Goal: Transaction & Acquisition: Obtain resource

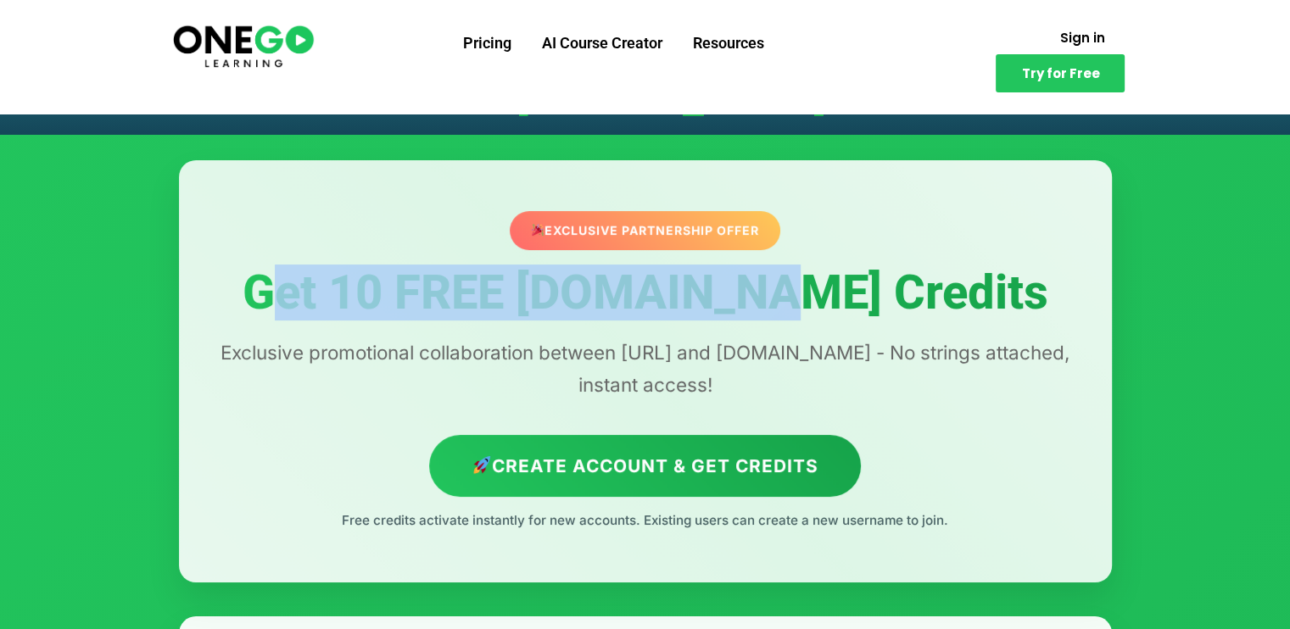
drag, startPoint x: 373, startPoint y: 307, endPoint x: 987, endPoint y: 298, distance: 614.1
click at [957, 298] on h1 "Get 10 FREE [DOMAIN_NAME] Credits" at bounding box center [645, 293] width 865 height 53
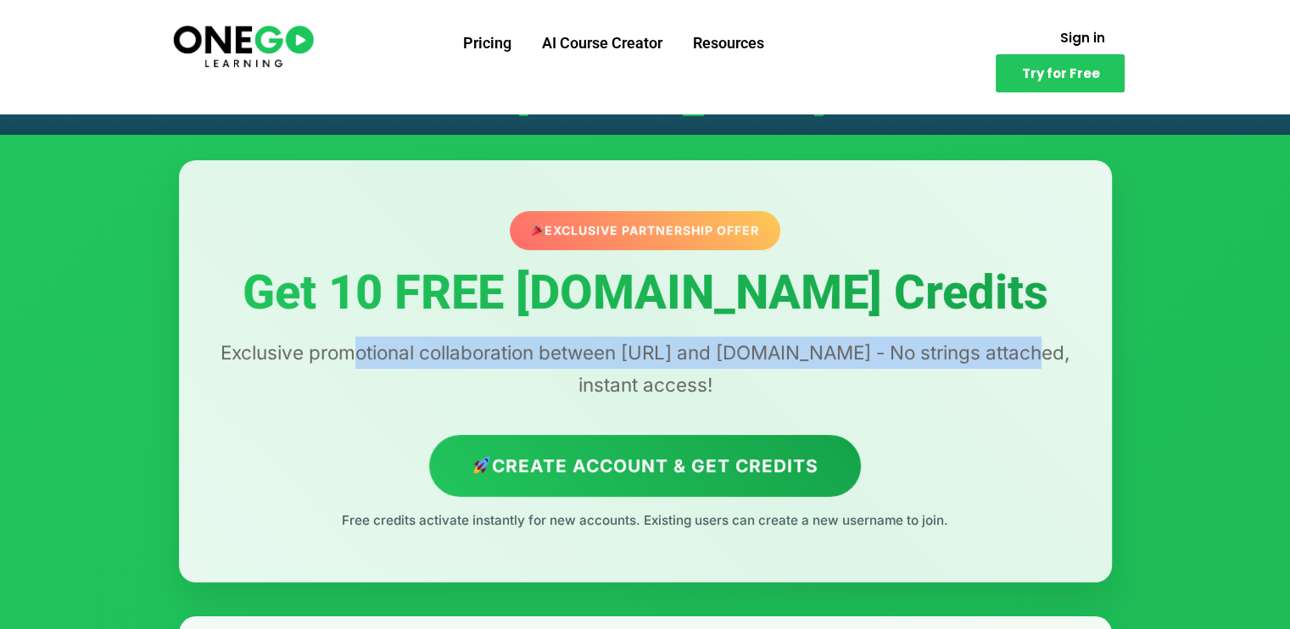
drag, startPoint x: 370, startPoint y: 355, endPoint x: 1031, endPoint y: 338, distance: 661.8
click at [1031, 338] on p "Exclusive promotional collaboration between [URL] and [DOMAIN_NAME] - No string…" at bounding box center [645, 369] width 865 height 64
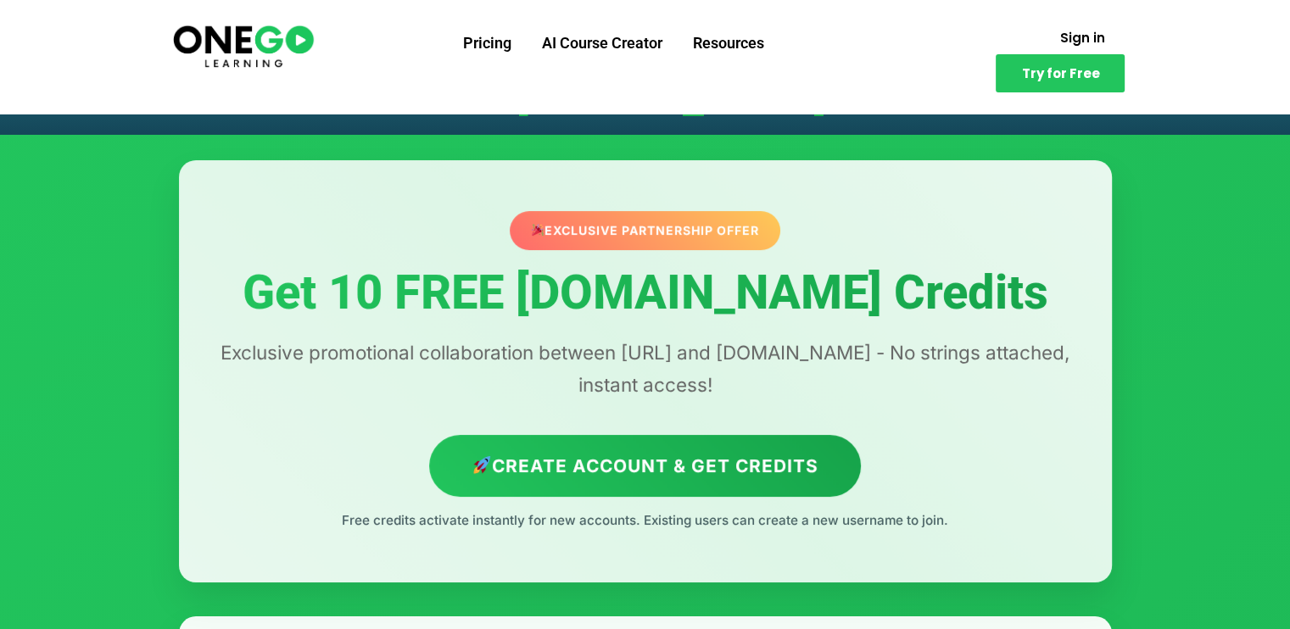
click at [994, 370] on p "Exclusive promotional collaboration between [URL] and [DOMAIN_NAME] - No string…" at bounding box center [645, 369] width 865 height 64
drag, startPoint x: 551, startPoint y: 384, endPoint x: 668, endPoint y: 383, distance: 117.1
click at [668, 383] on p "Exclusive promotional collaboration between [URL] and [DOMAIN_NAME] - No string…" at bounding box center [645, 369] width 865 height 64
click at [838, 367] on p "Exclusive promotional collaboration between [URL] and [DOMAIN_NAME] - No string…" at bounding box center [645, 369] width 865 height 64
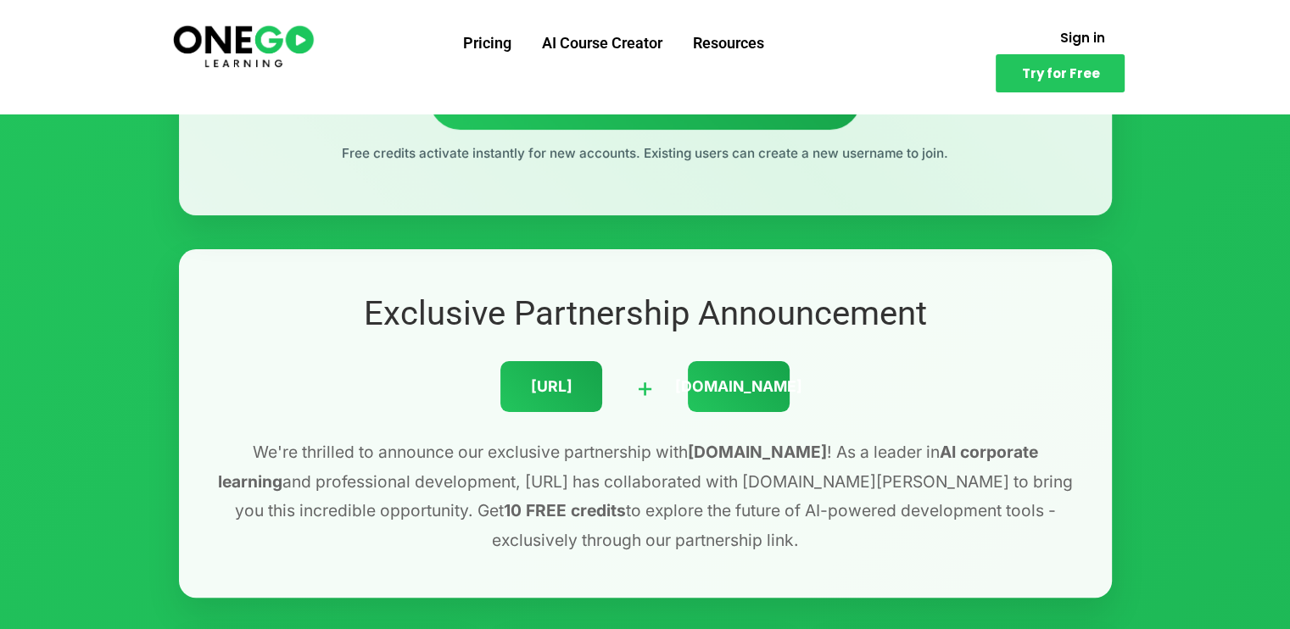
scroll to position [509, 0]
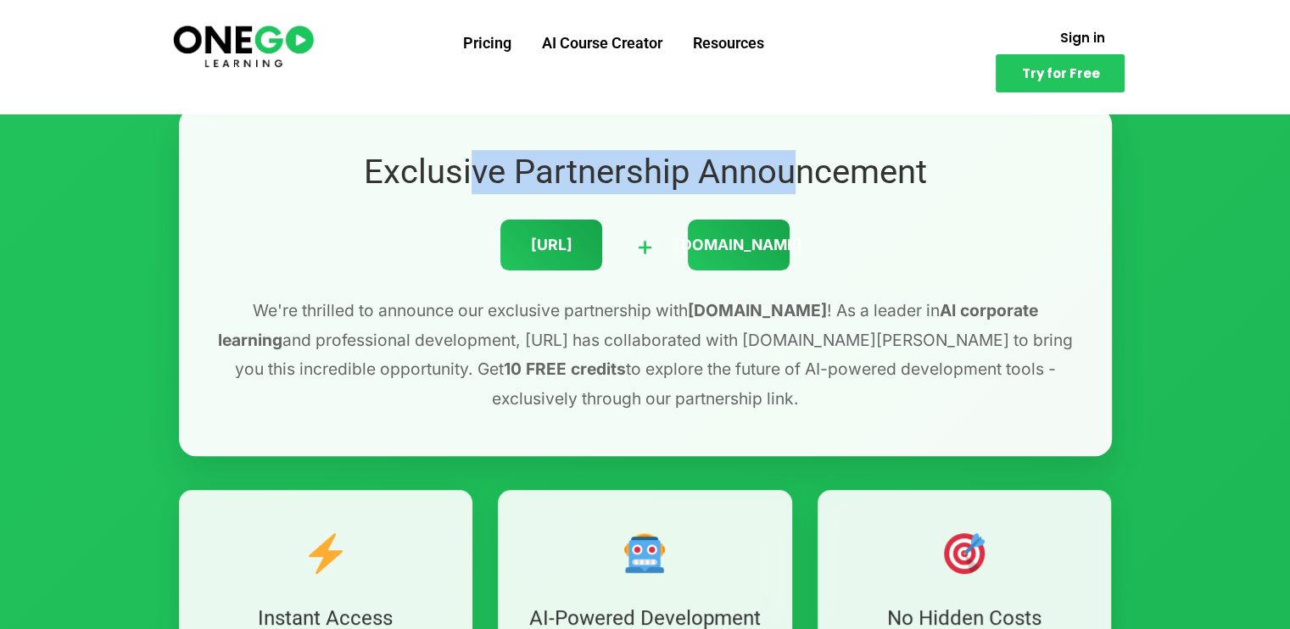
drag, startPoint x: 459, startPoint y: 191, endPoint x: 873, endPoint y: 178, distance: 414.1
click at [862, 178] on h2 "Exclusive Partnership Announcement" at bounding box center [645, 172] width 865 height 44
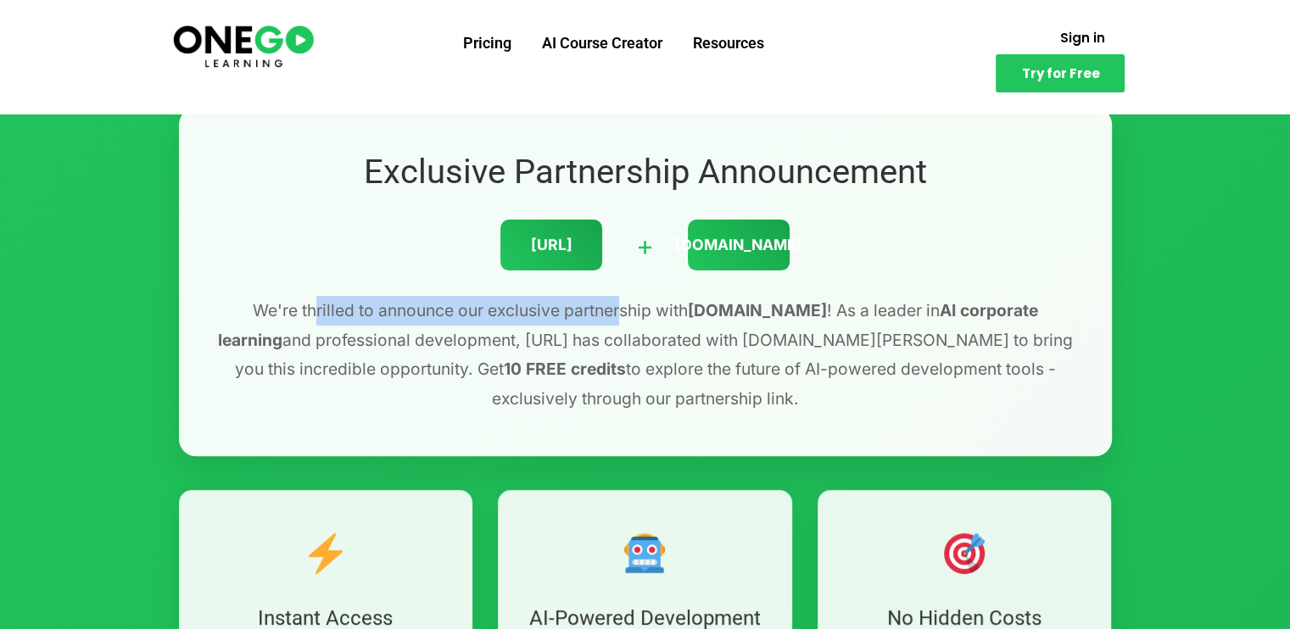
drag, startPoint x: 285, startPoint y: 318, endPoint x: 665, endPoint y: 321, distance: 380.0
click at [656, 321] on p "We're thrilled to announce our exclusive partnership with Lovable.dev ! As a le…" at bounding box center [645, 354] width 865 height 117
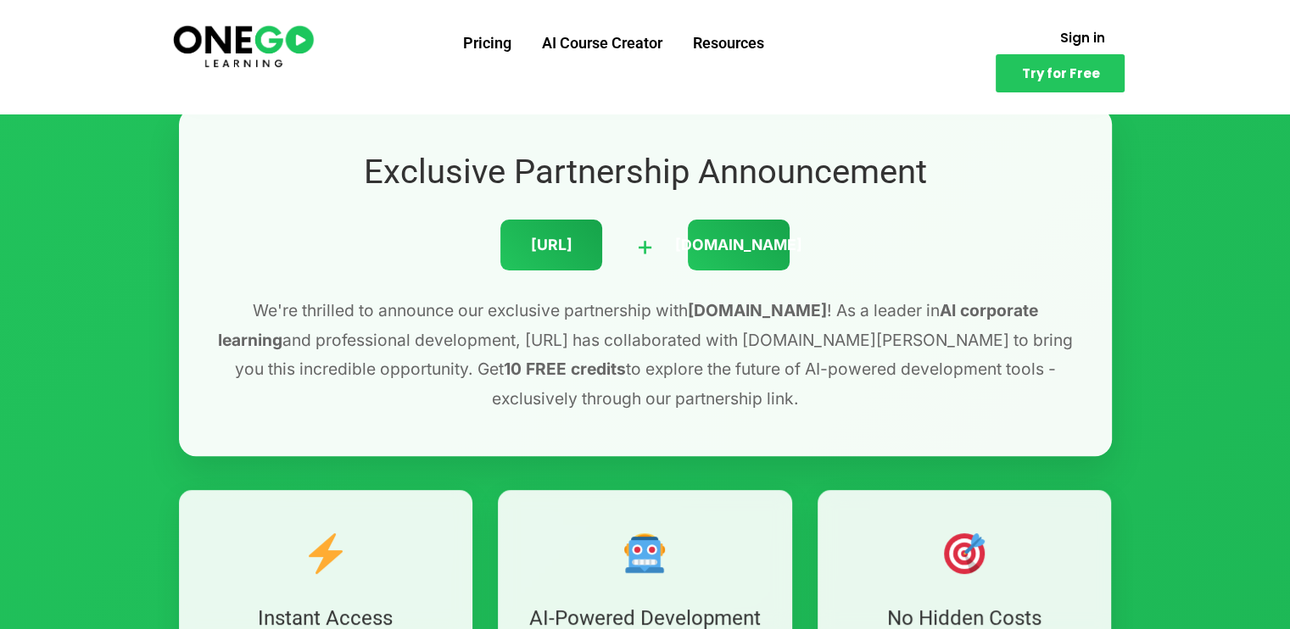
click at [770, 362] on p "We're thrilled to announce our exclusive partnership with Lovable.dev ! As a le…" at bounding box center [645, 354] width 865 height 117
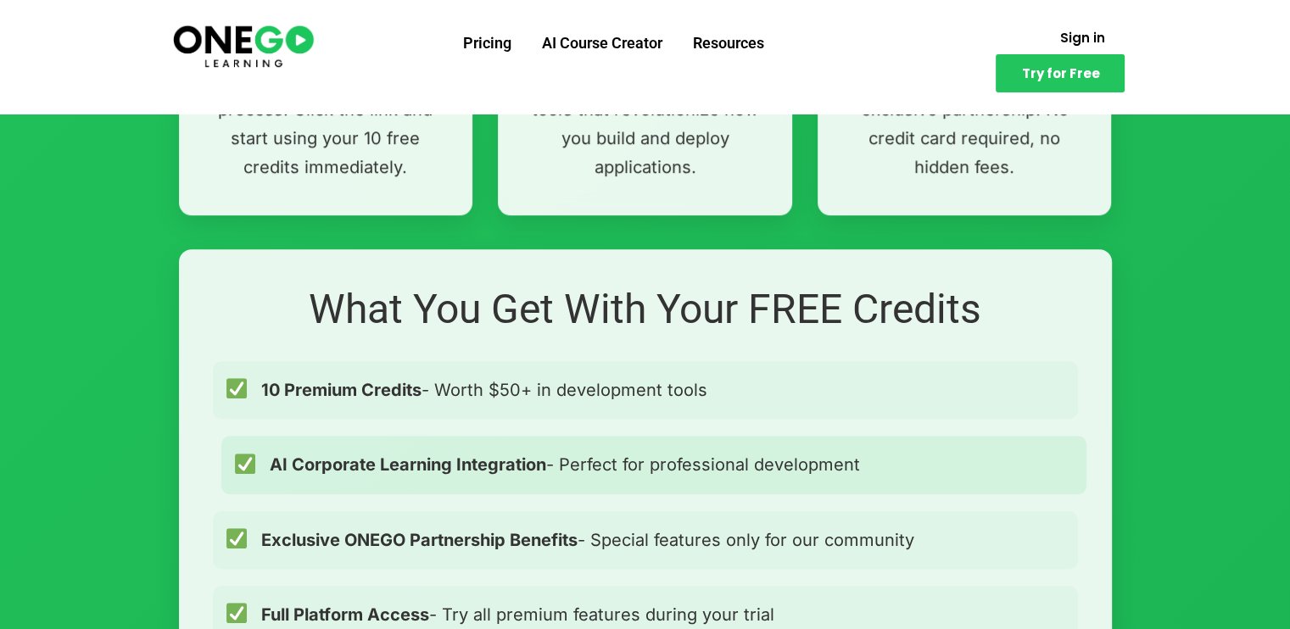
scroll to position [1187, 0]
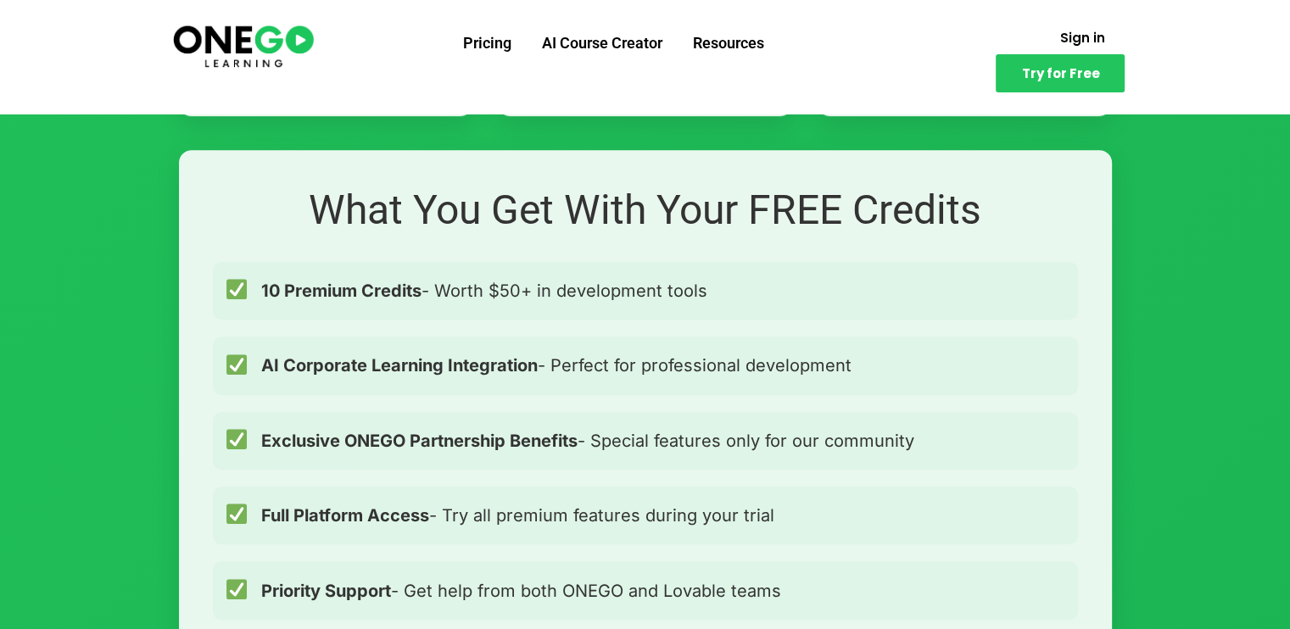
click at [214, 56] on img at bounding box center [243, 45] width 146 height 48
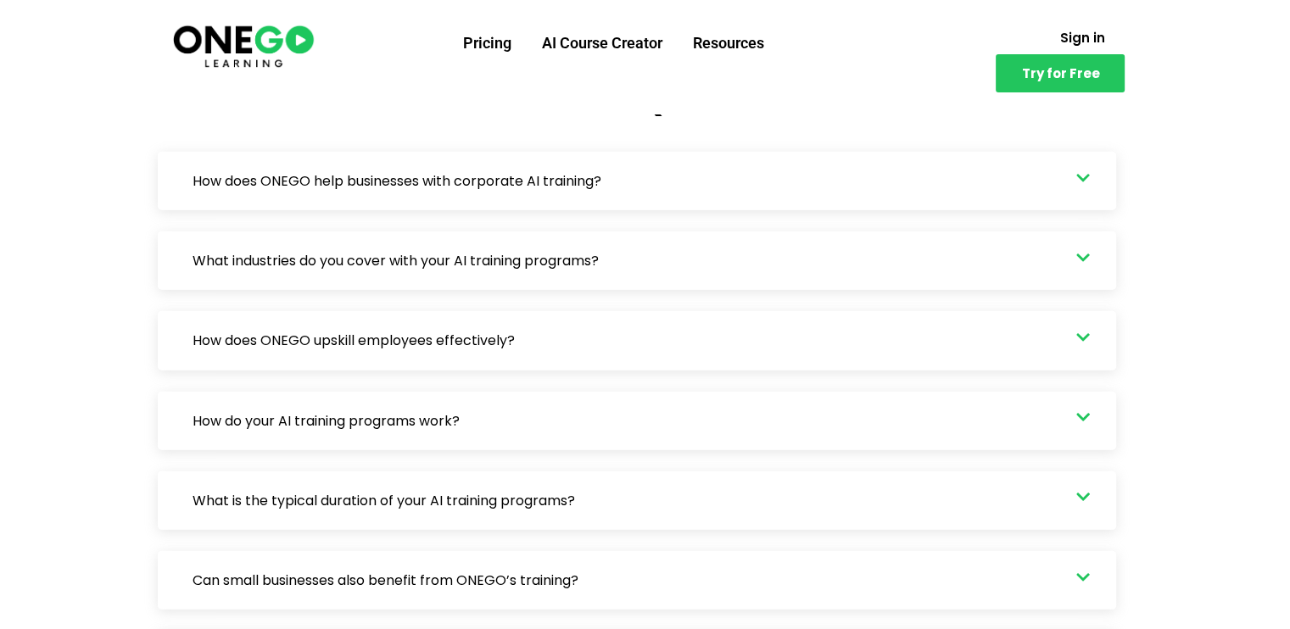
scroll to position [5174, 0]
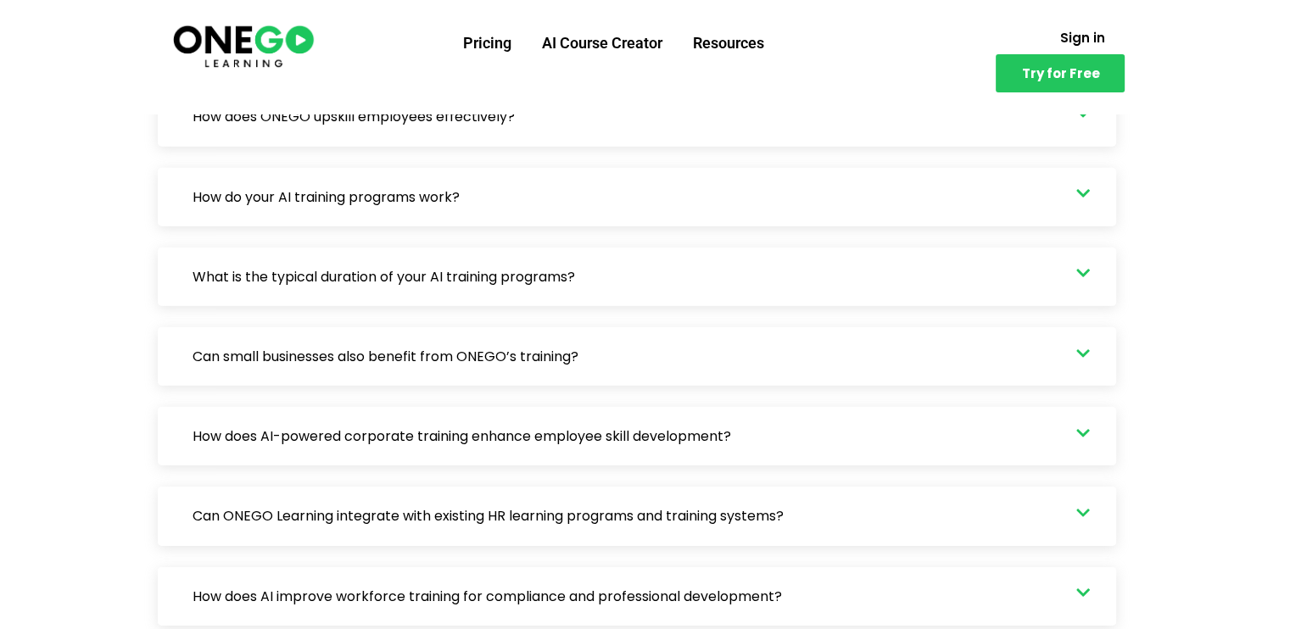
click at [1172, 414] on div at bounding box center [645, 364] width 1290 height 1096
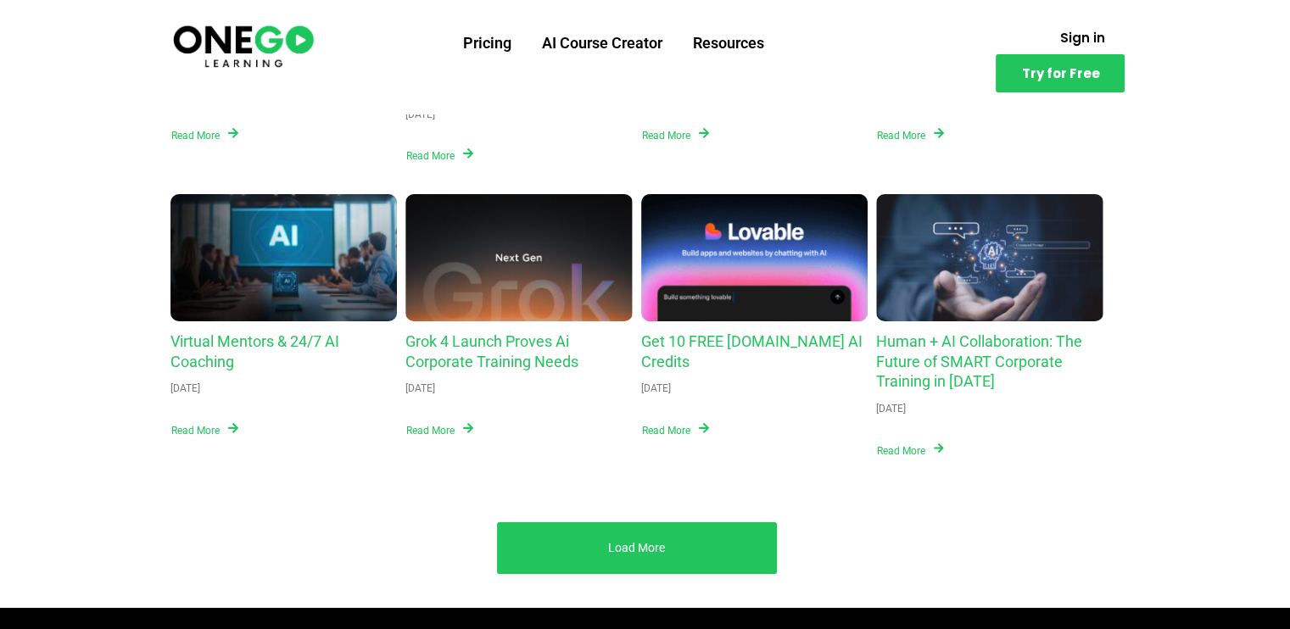
scroll to position [6276, 0]
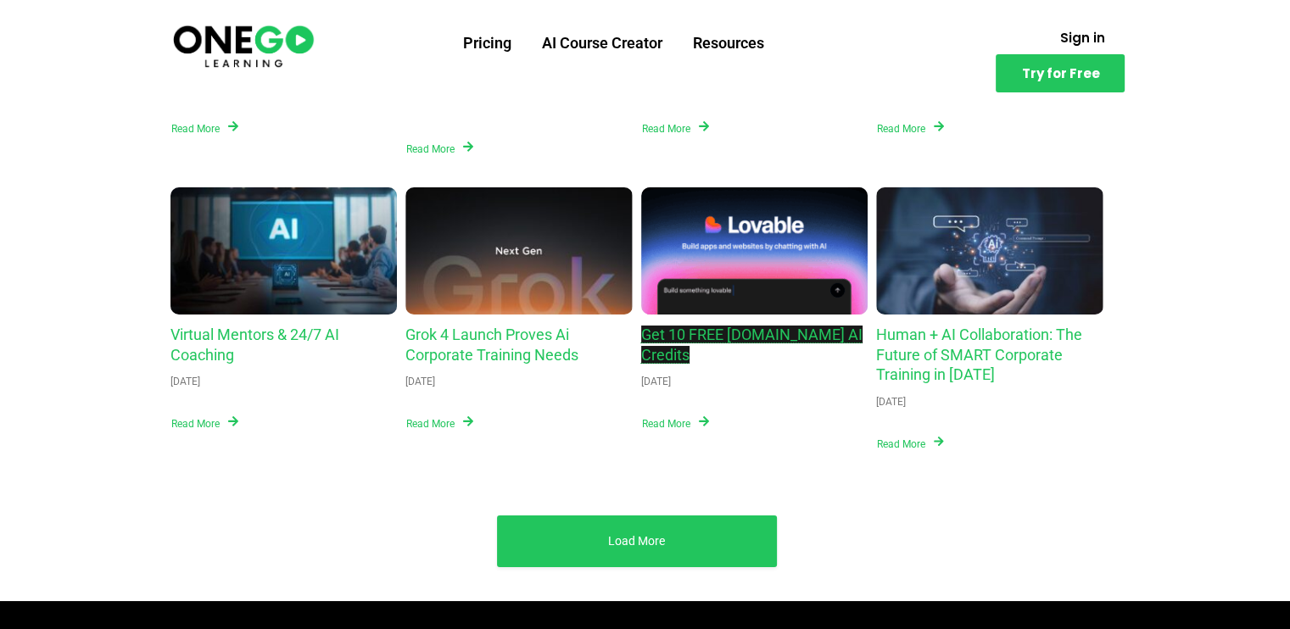
click at [745, 326] on link "Get 10 FREE Lovable.dev AI Credits" at bounding box center [751, 345] width 221 height 38
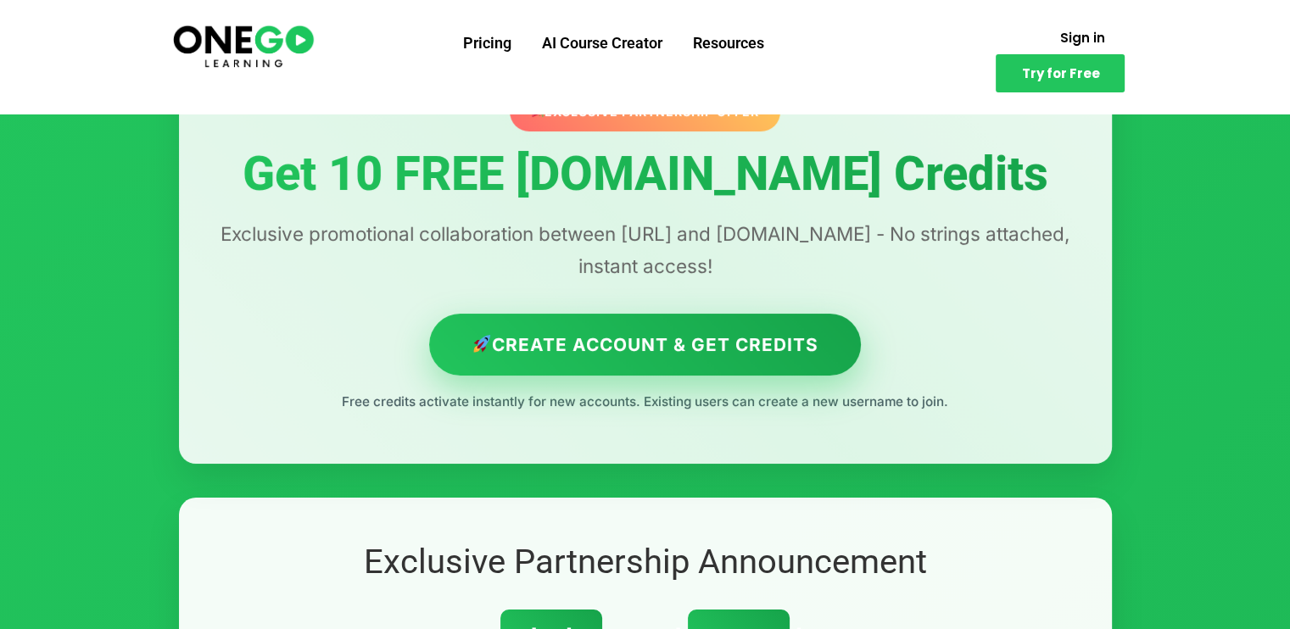
scroll to position [254, 0]
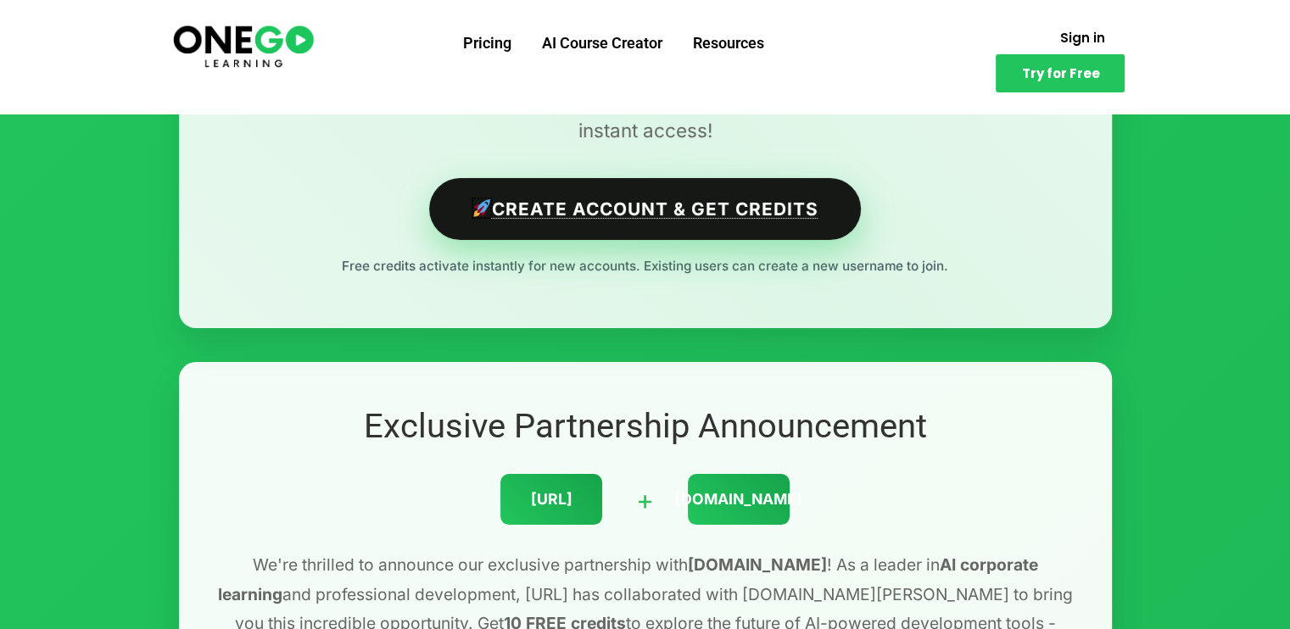
click at [661, 224] on link "Create Account & Get Credits" at bounding box center [645, 209] width 432 height 62
